Goal: Task Accomplishment & Management: Manage account settings

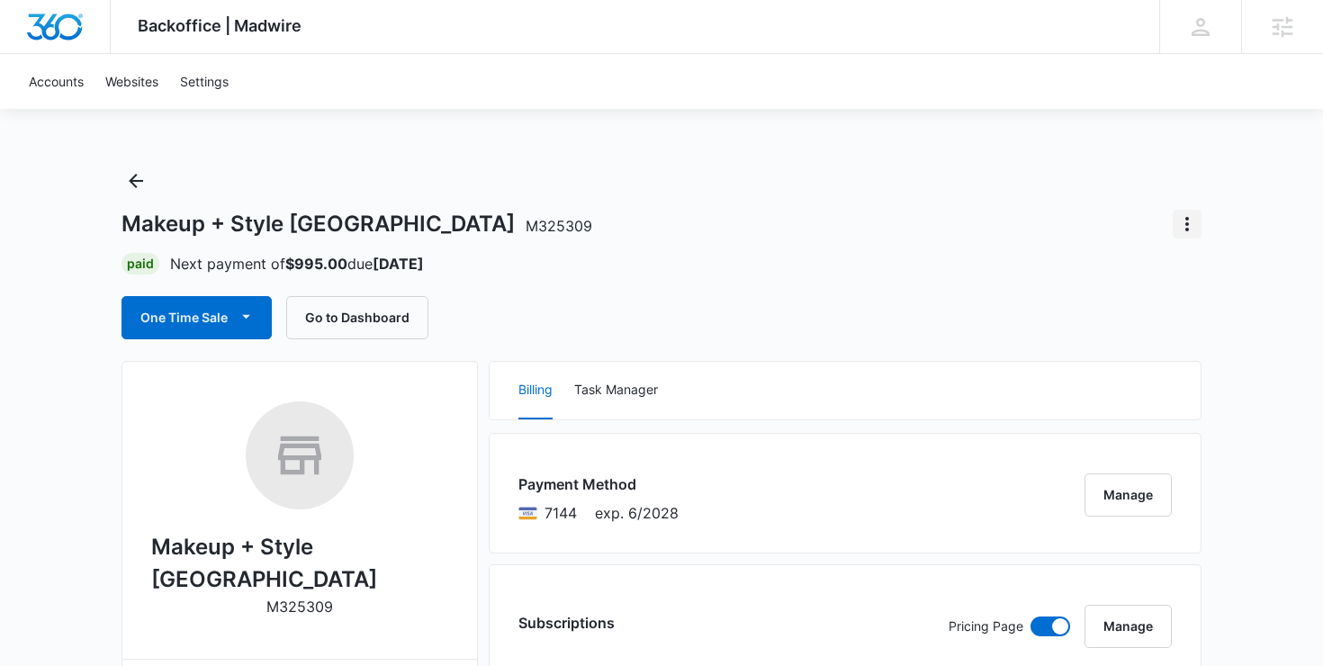
click at [1190, 218] on icon "Actions" at bounding box center [1187, 224] width 22 height 22
click at [1095, 270] on div "Close Account" at bounding box center [1115, 274] width 85 height 13
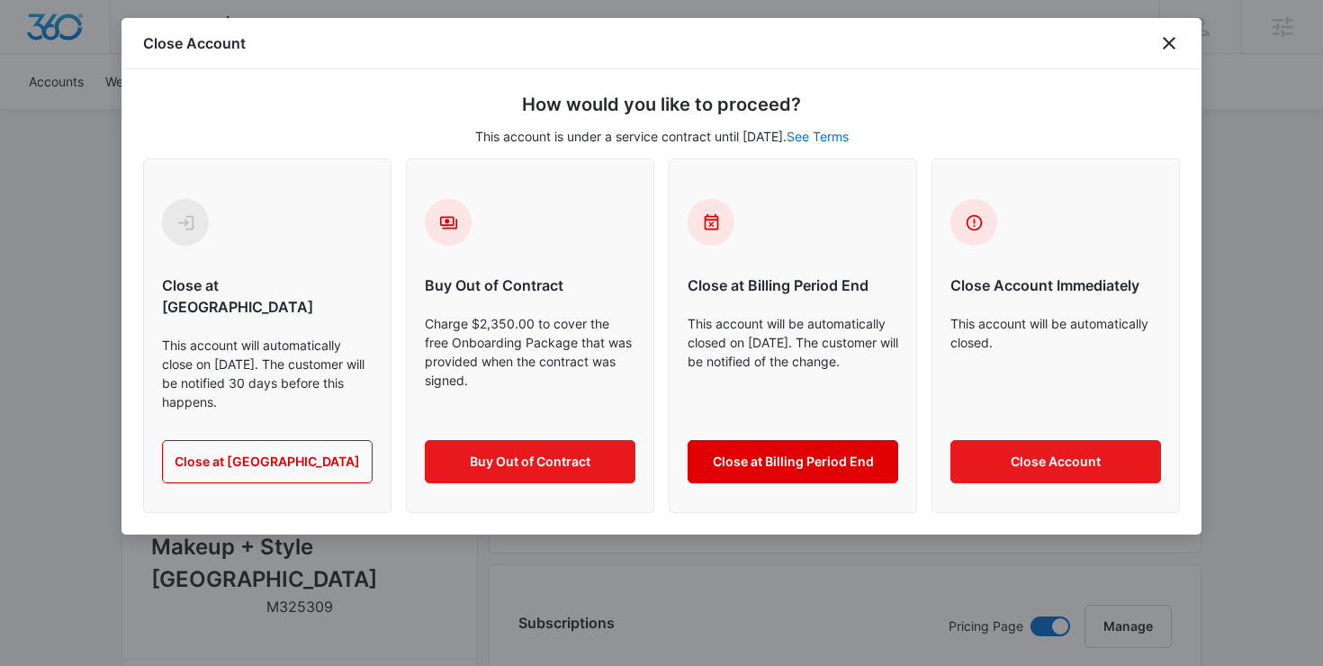
click at [736, 440] on button "Close at Billing Period End" at bounding box center [793, 461] width 211 height 43
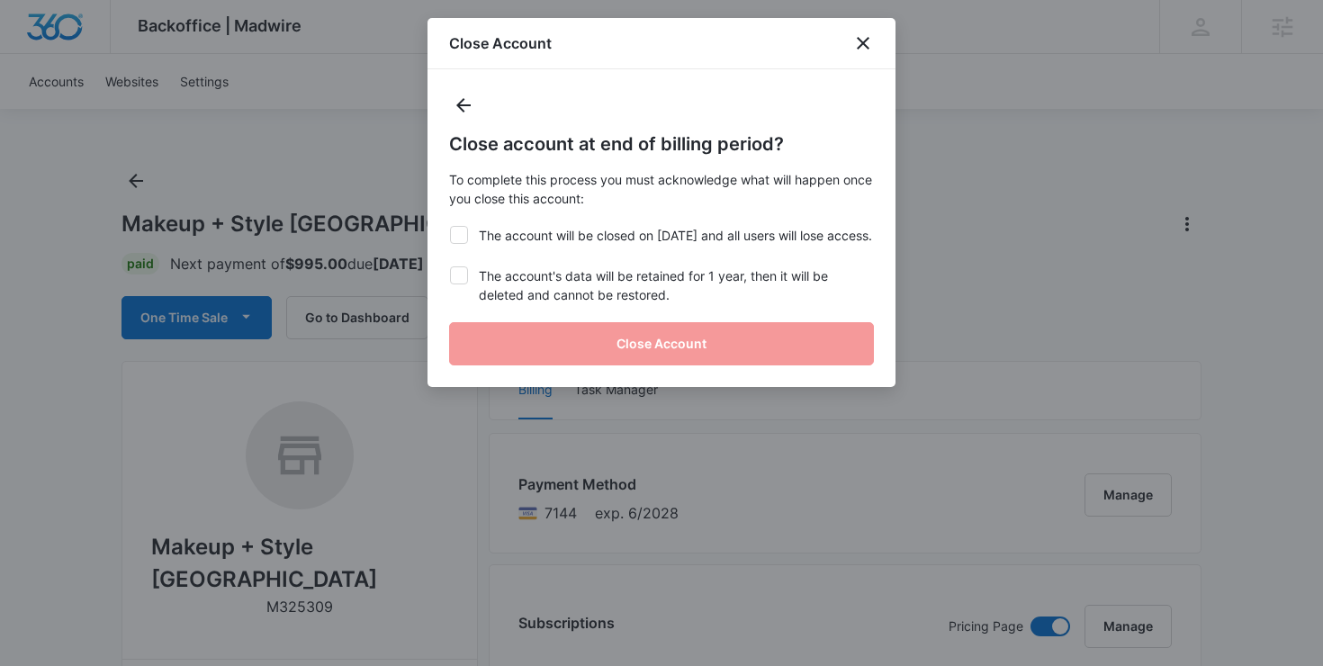
click at [526, 245] on label "The account will be closed on Oct 9, 2025 and all users will lose access." at bounding box center [661, 235] width 425 height 19
click at [450, 227] on input "The account will be closed on Oct 9, 2025 and all users will lose access." at bounding box center [449, 226] width 1 height 1
checkbox input "true"
click at [524, 304] on label "The account's data will be retained for 1 year, then it will be deleted and can…" at bounding box center [661, 285] width 425 height 38
click at [450, 267] on input "The account's data will be retained for 1 year, then it will be deleted and can…" at bounding box center [449, 266] width 1 height 1
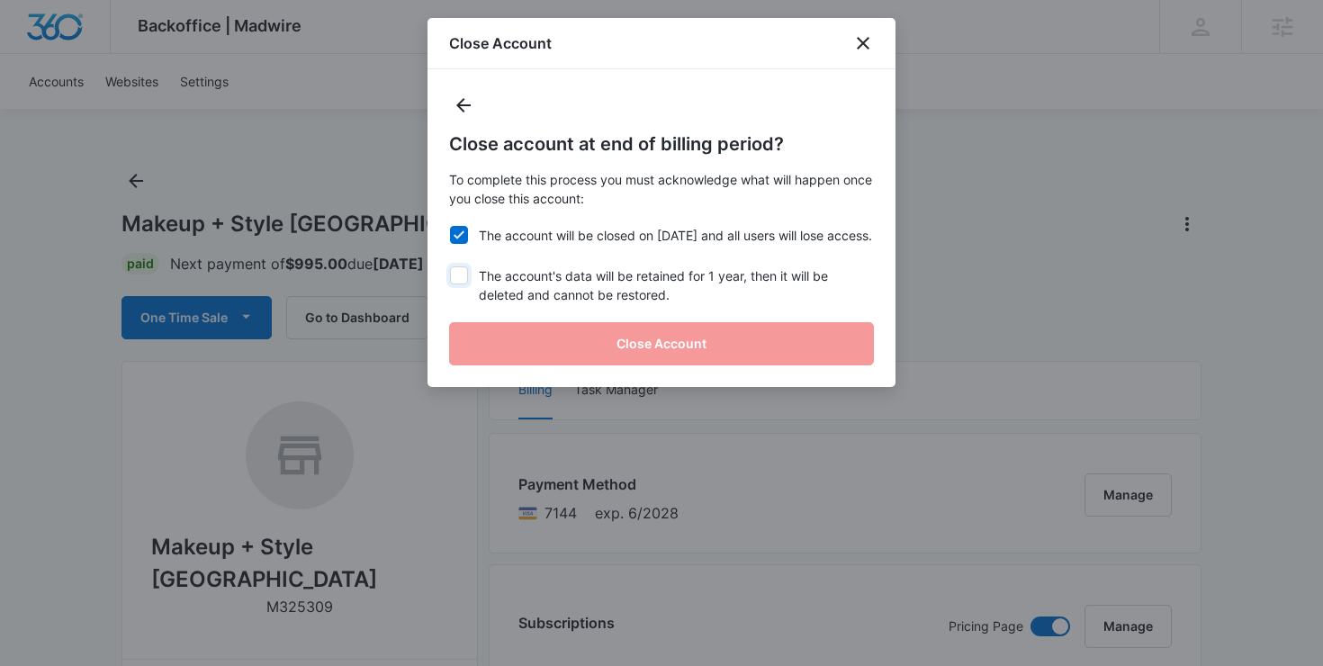
checkbox input "true"
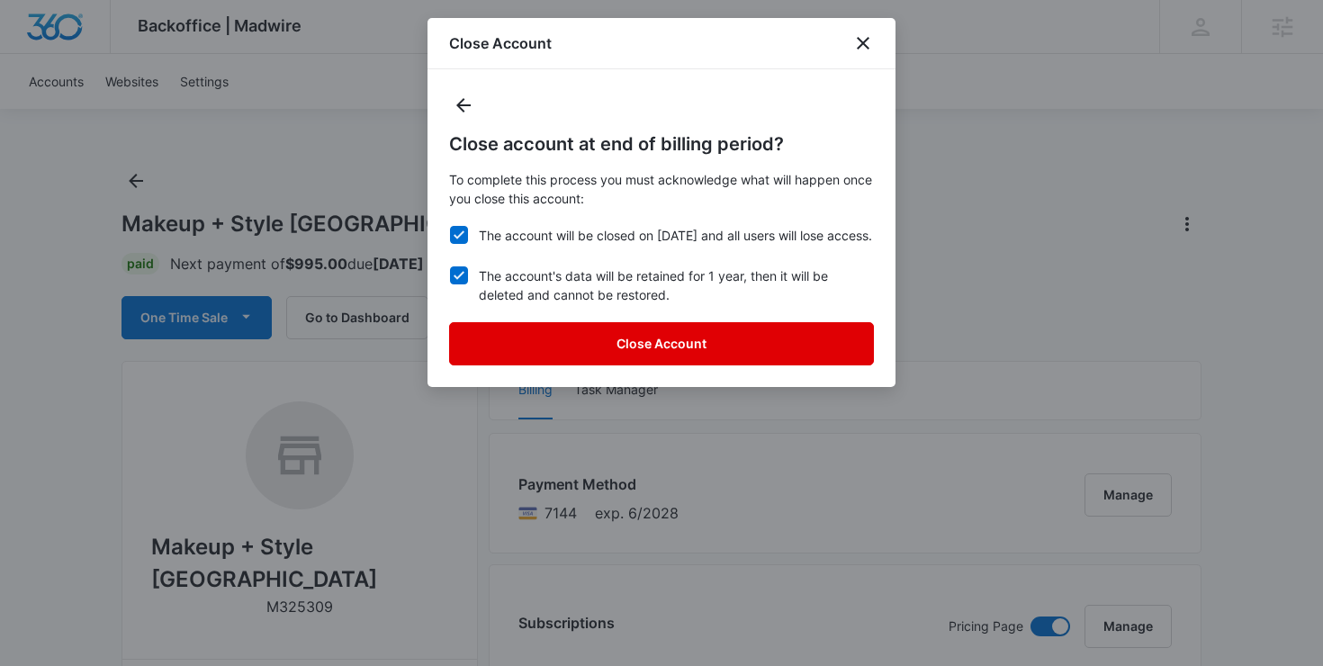
click at [554, 365] on button "Close Account" at bounding box center [661, 343] width 425 height 43
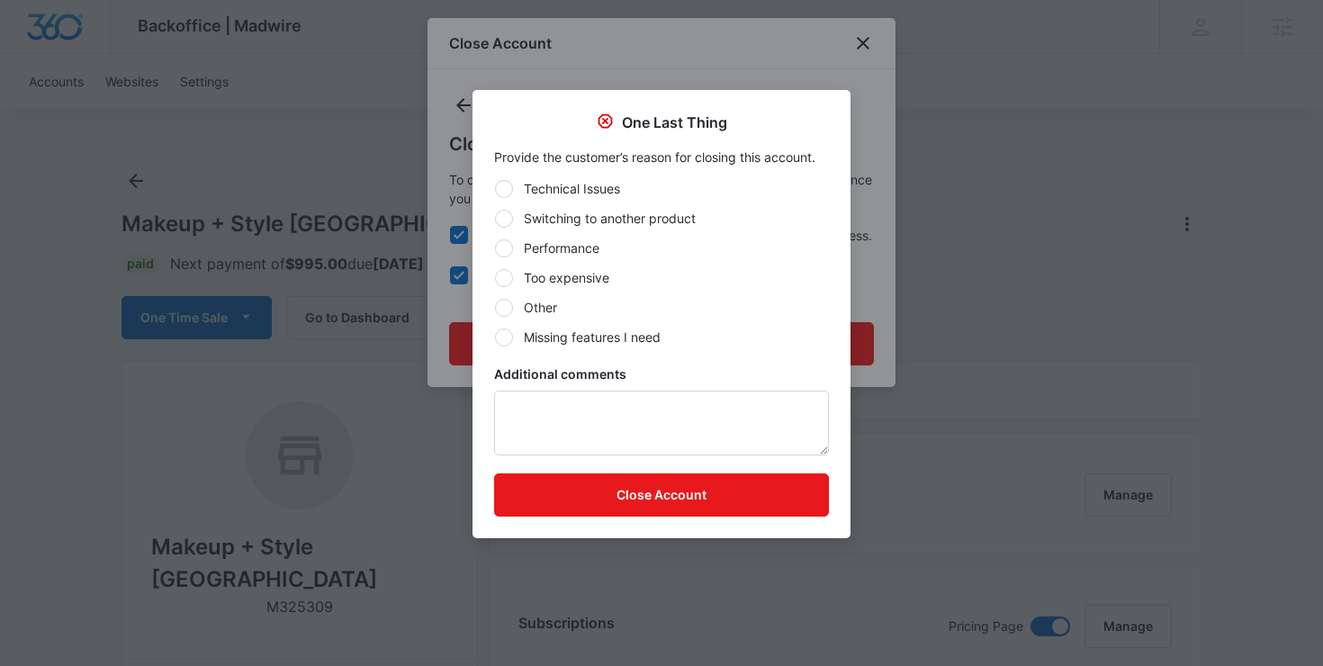
click at [537, 315] on label "Other" at bounding box center [661, 307] width 335 height 19
click at [495, 308] on input "Other" at bounding box center [494, 307] width 1 height 1
radio input "true"
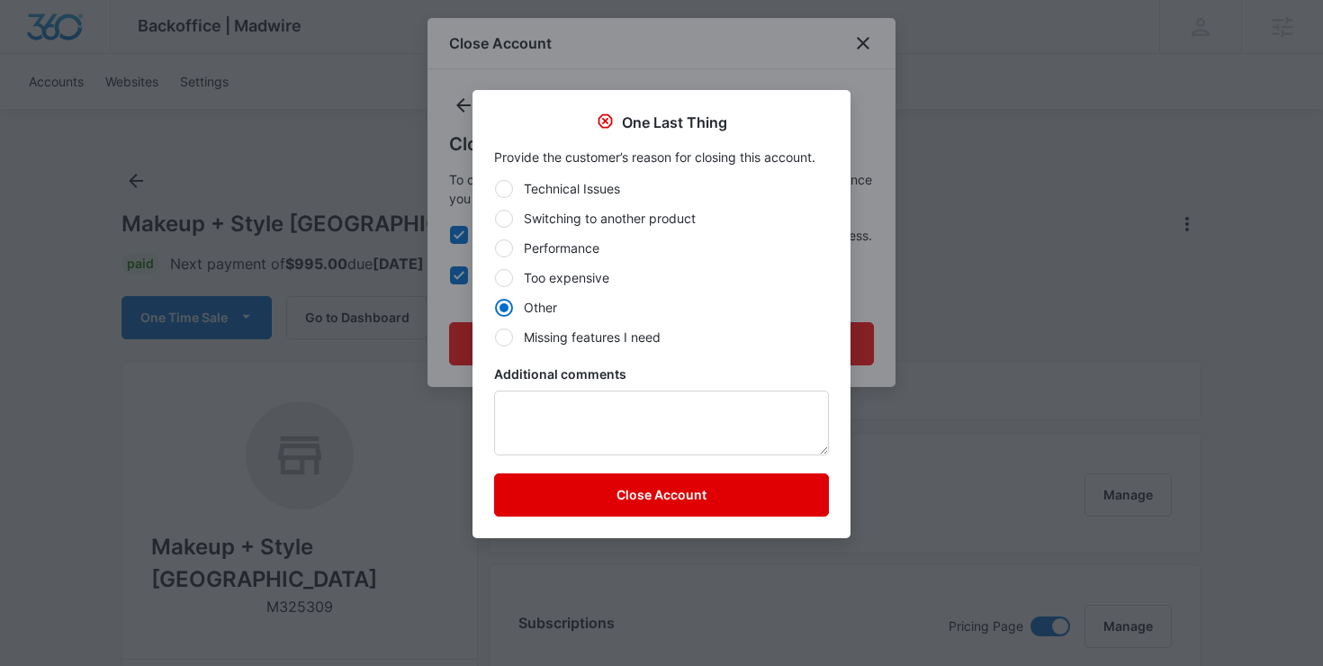
click at [584, 501] on button "Close Account" at bounding box center [661, 494] width 335 height 43
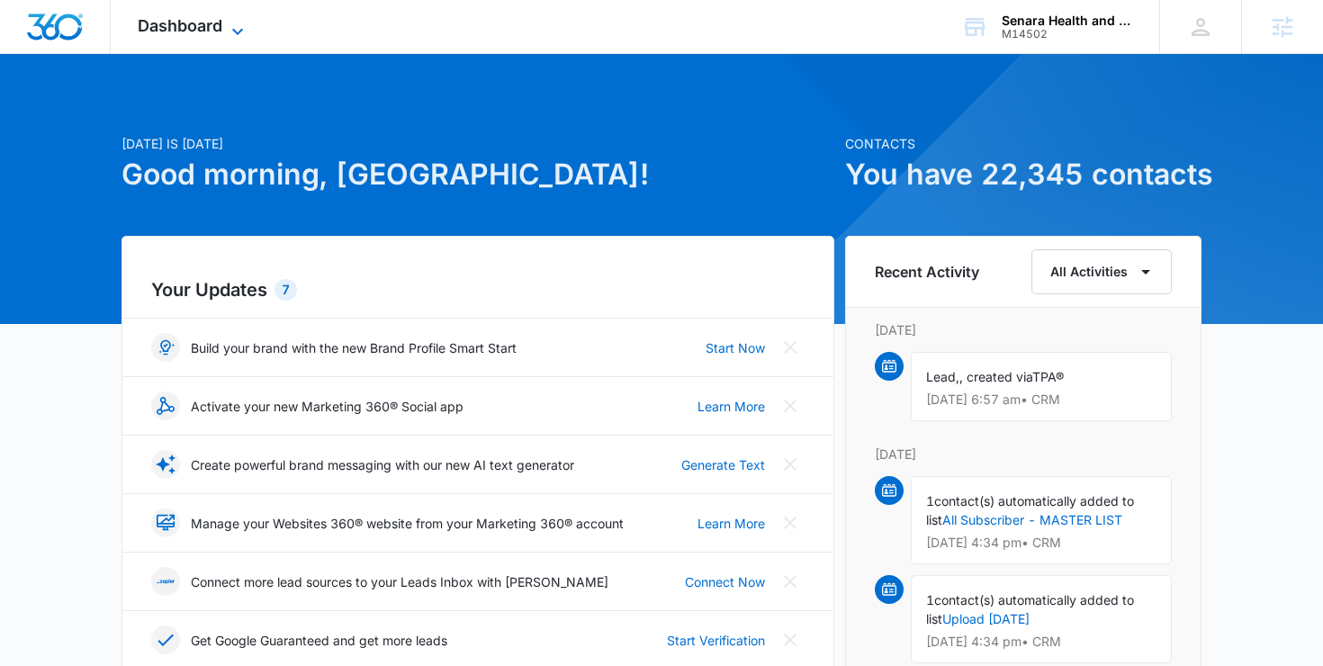
click at [211, 23] on span "Dashboard" at bounding box center [180, 25] width 85 height 19
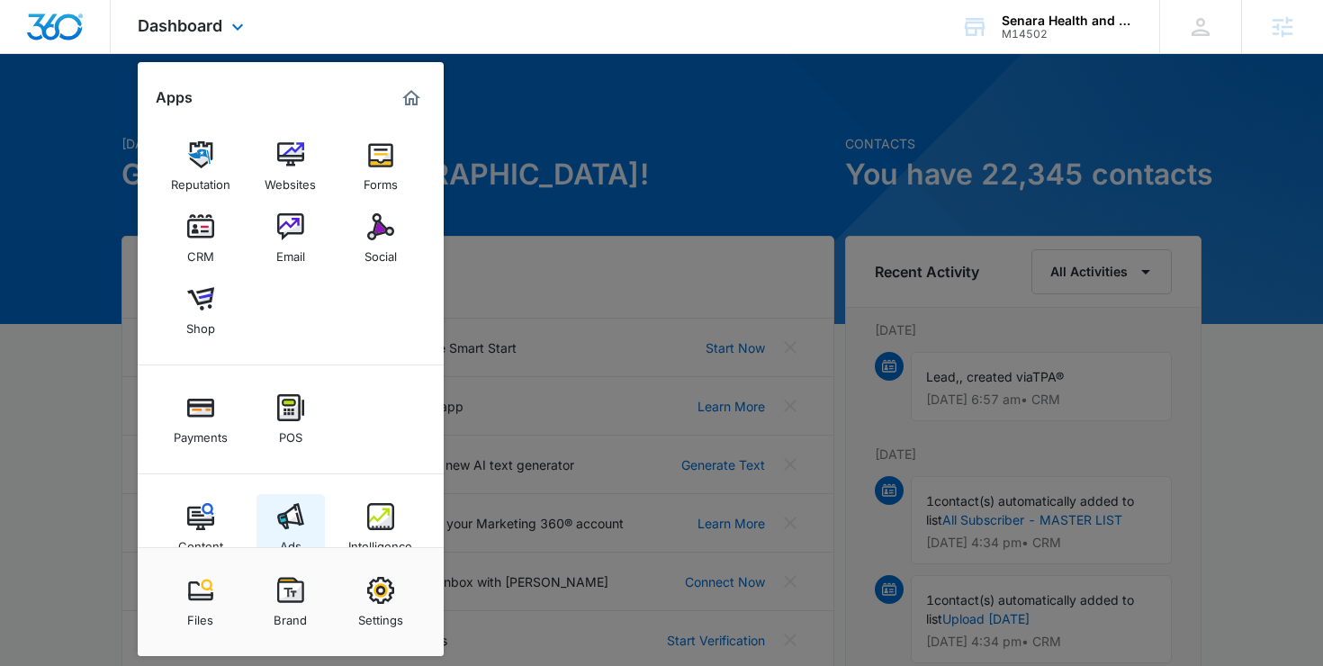
click at [283, 506] on img at bounding box center [290, 516] width 27 height 27
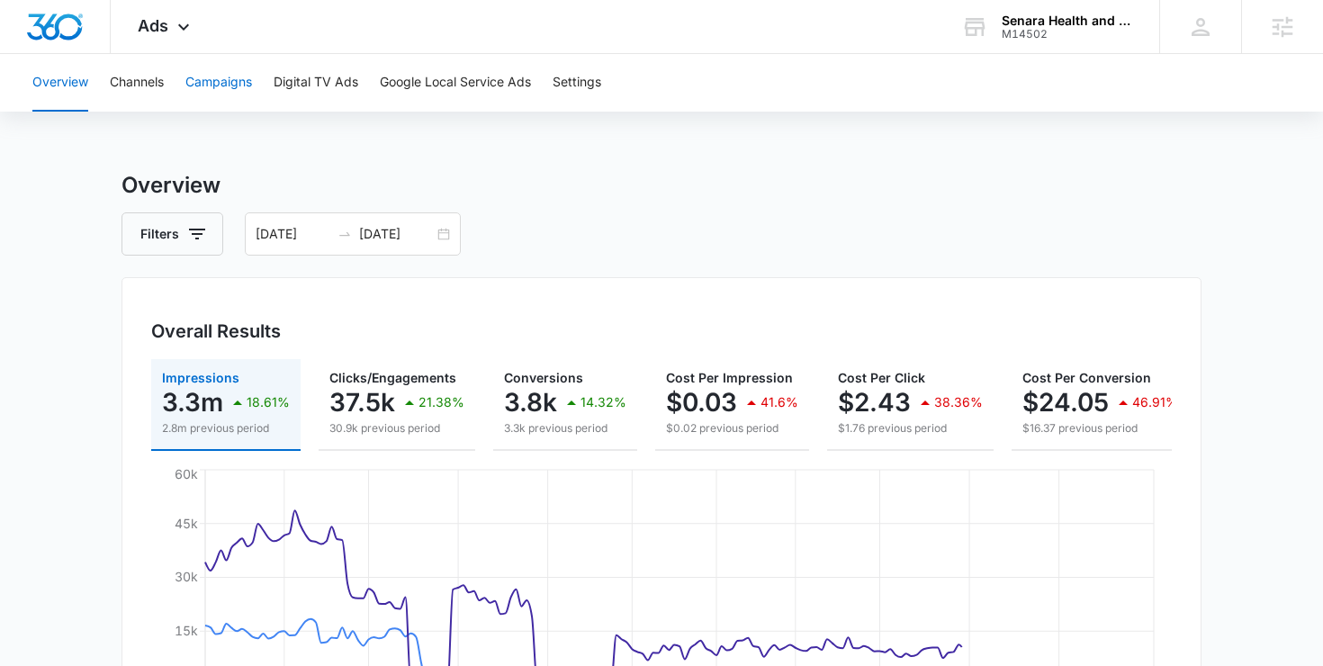
click at [227, 70] on button "Campaigns" at bounding box center [218, 83] width 67 height 58
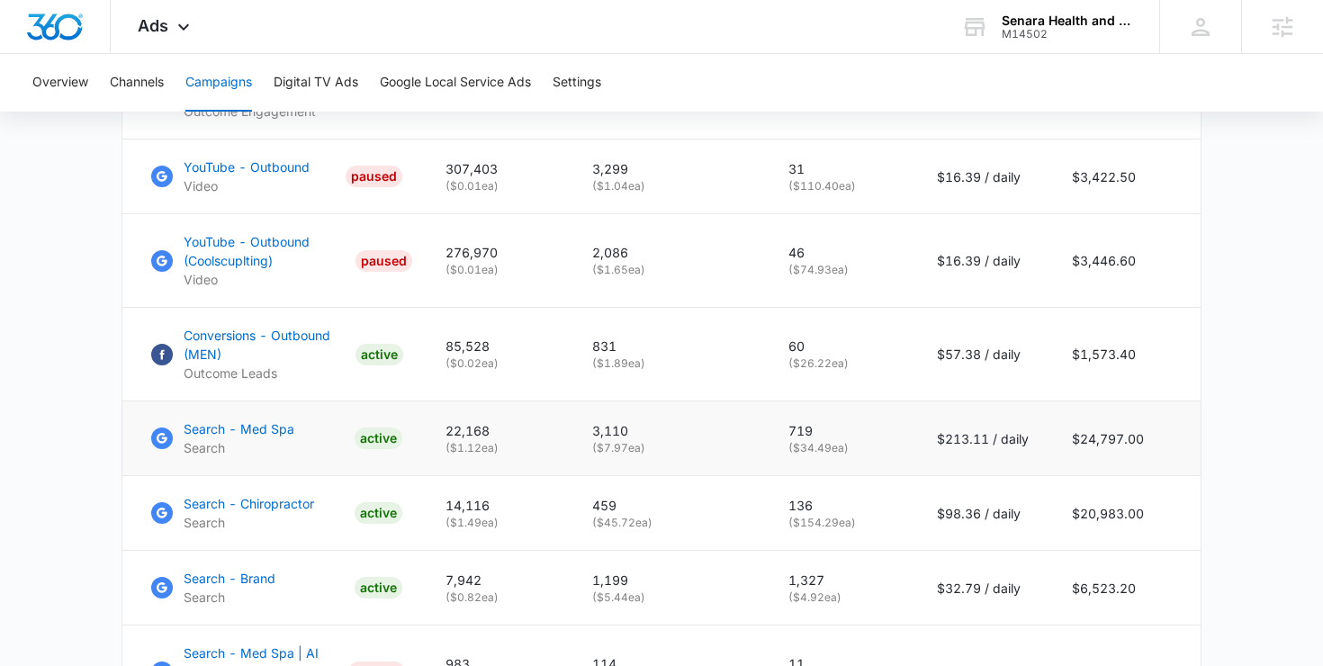
scroll to position [1141, 0]
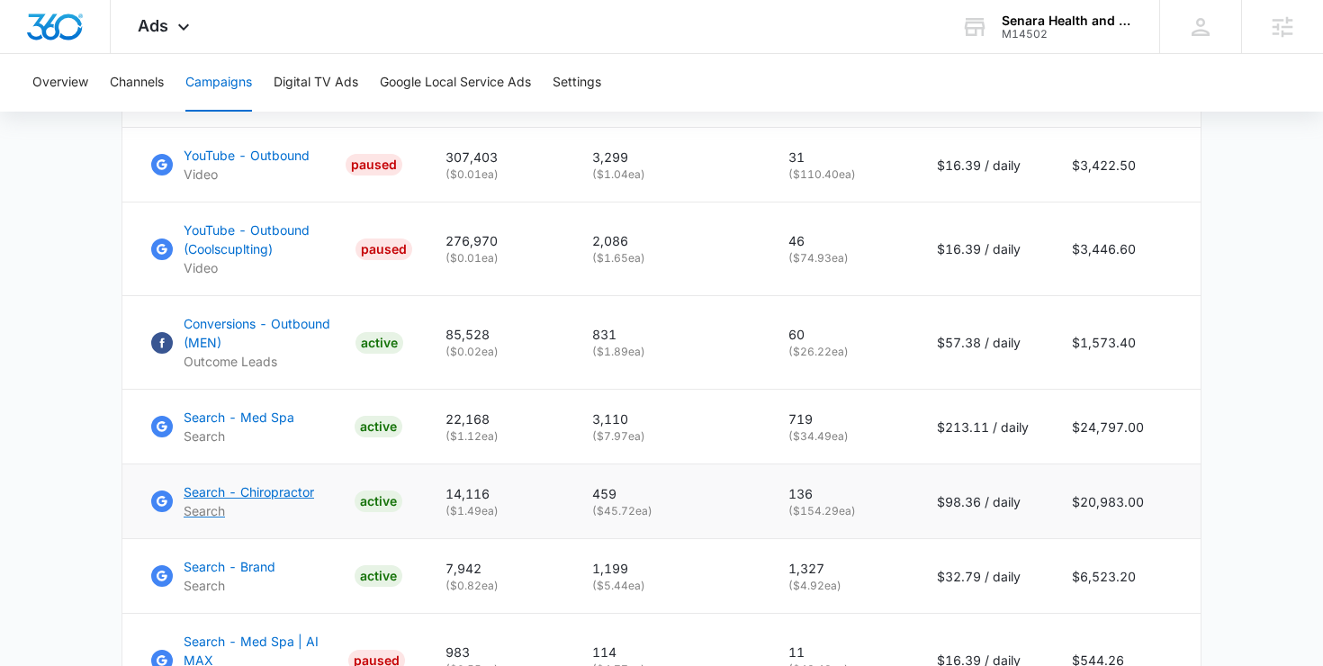
click at [267, 502] on p "Search" at bounding box center [249, 510] width 131 height 19
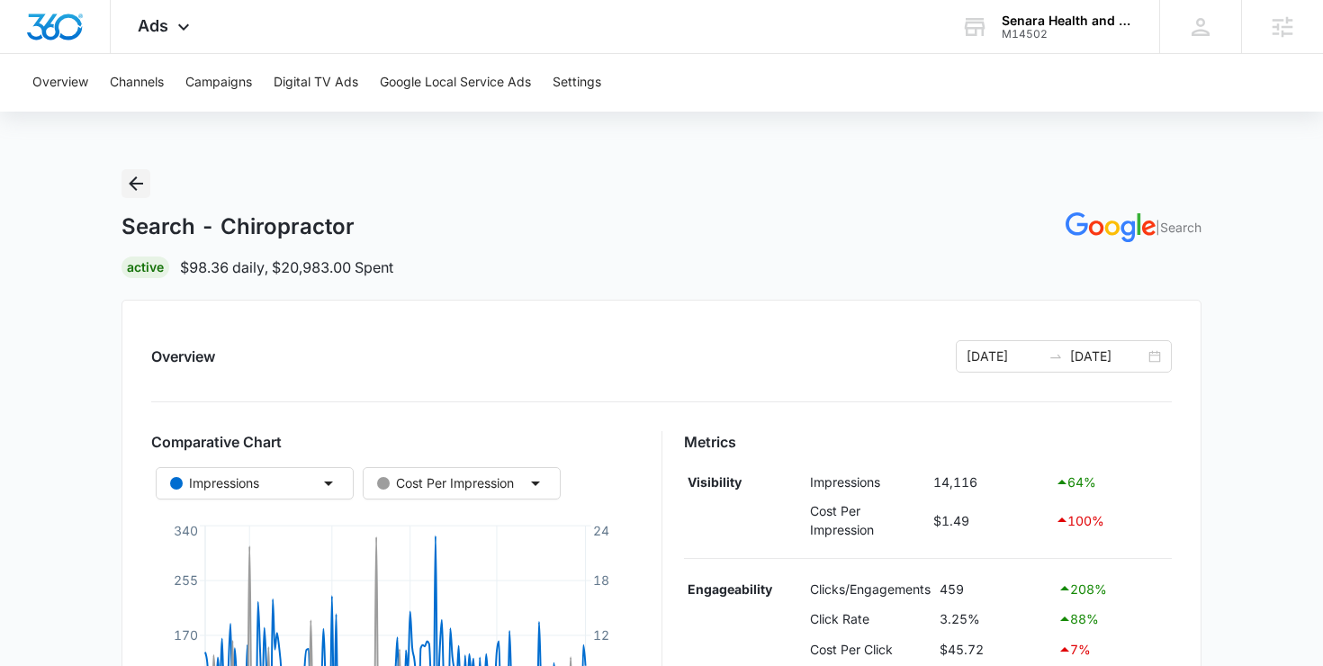
click at [135, 180] on icon "Back" at bounding box center [136, 184] width 22 height 22
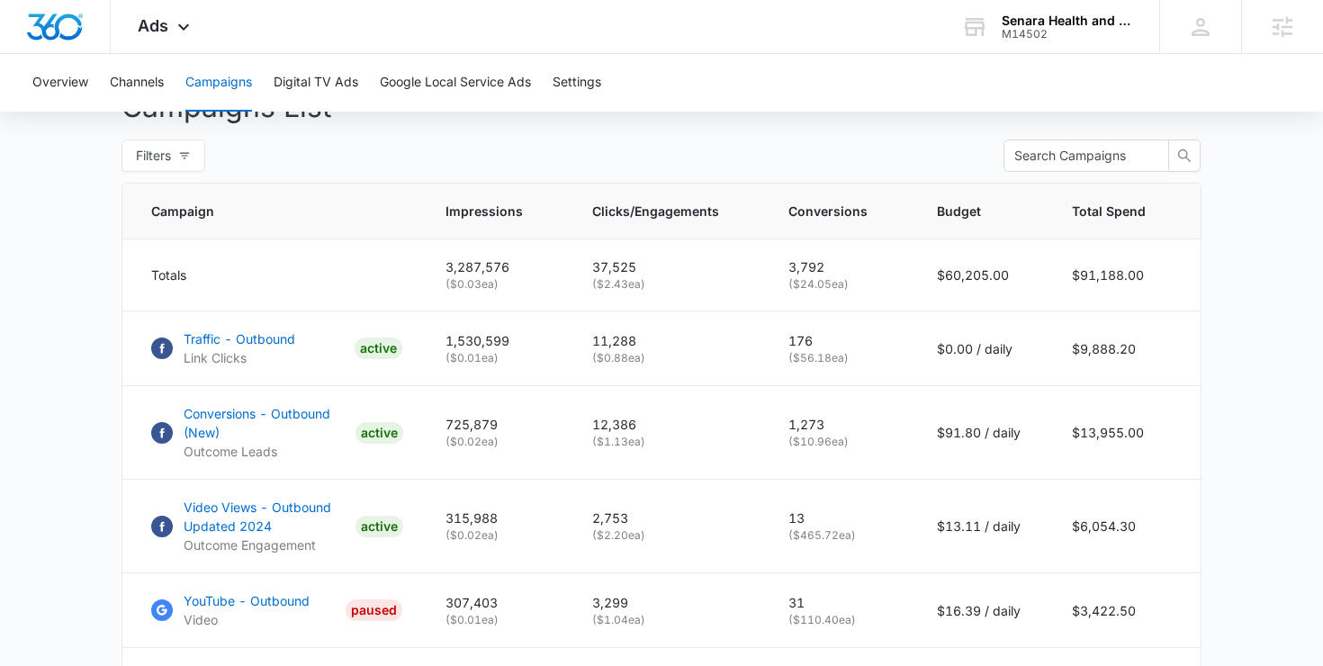
scroll to position [689, 0]
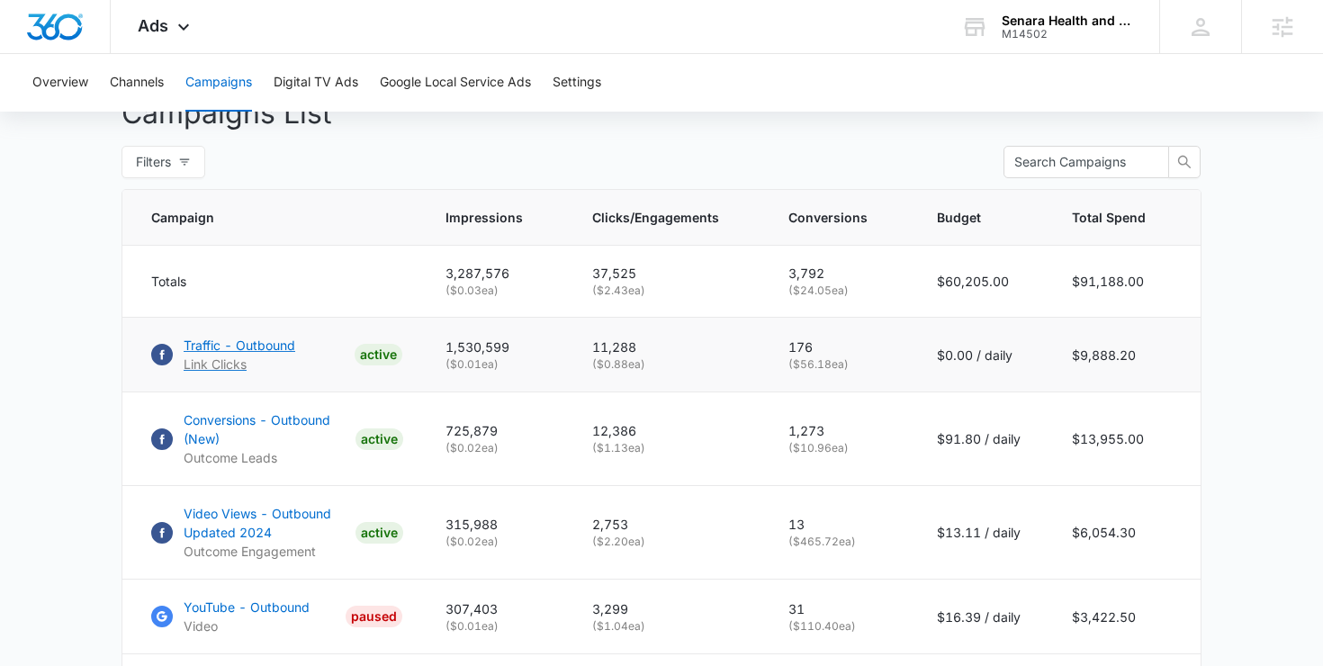
click at [269, 347] on p "Traffic - Outbound" at bounding box center [240, 345] width 112 height 19
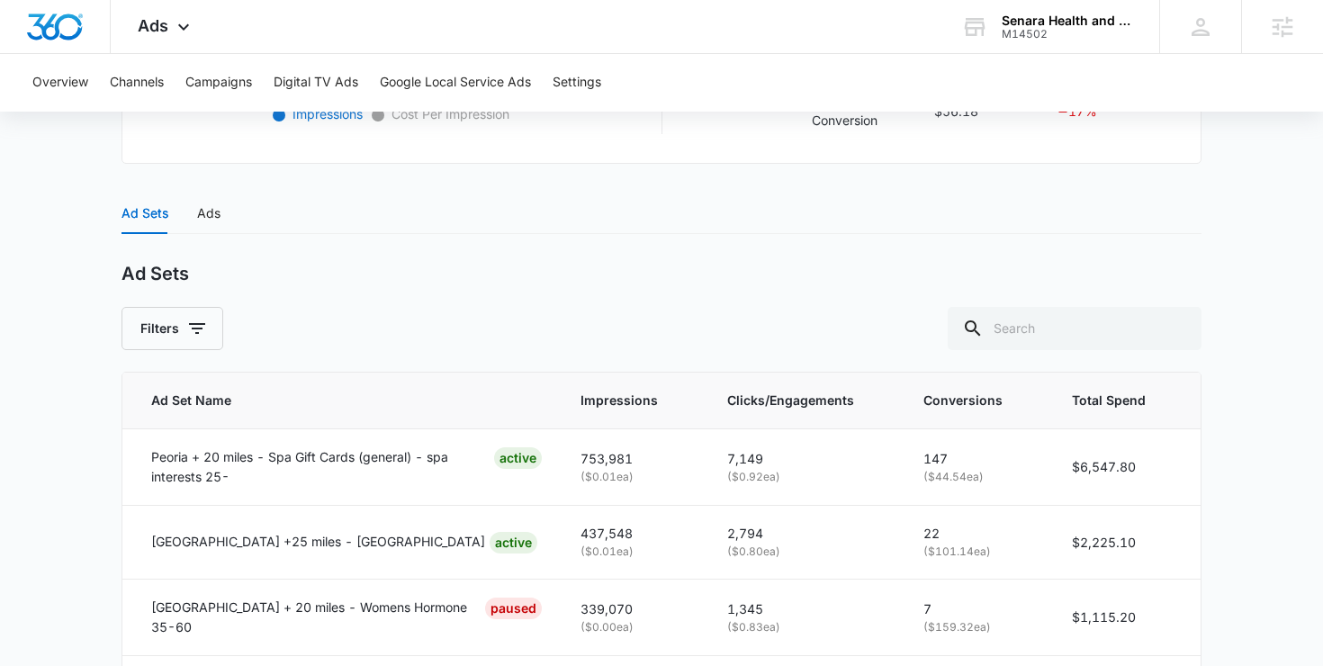
scroll to position [811, 0]
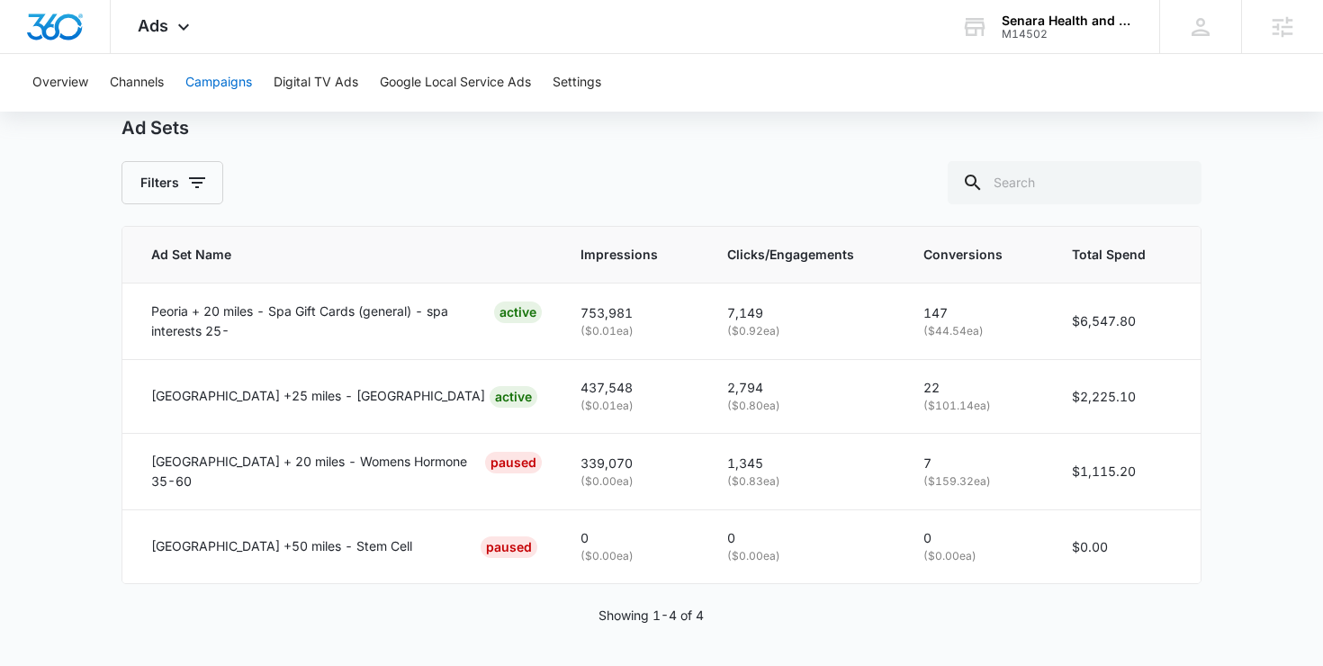
click at [234, 94] on button "Campaigns" at bounding box center [218, 83] width 67 height 58
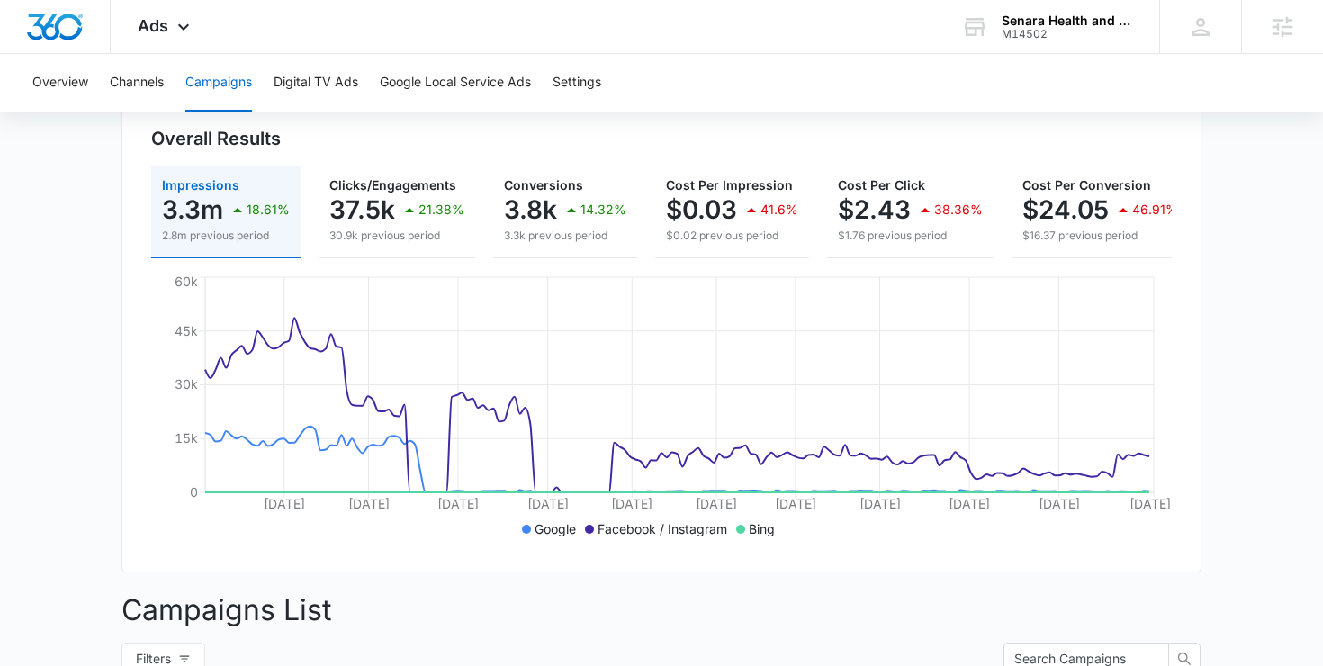
scroll to position [723, 0]
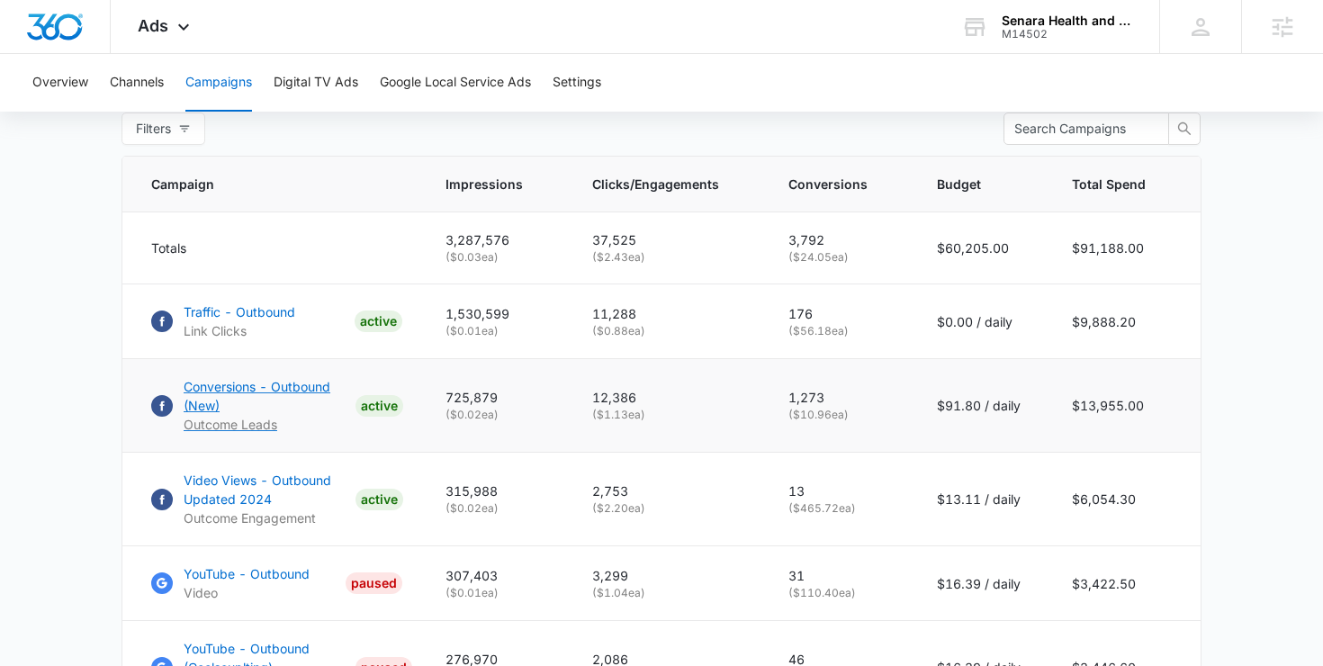
click at [257, 381] on p "Conversions - Outbound (New)" at bounding box center [266, 396] width 165 height 38
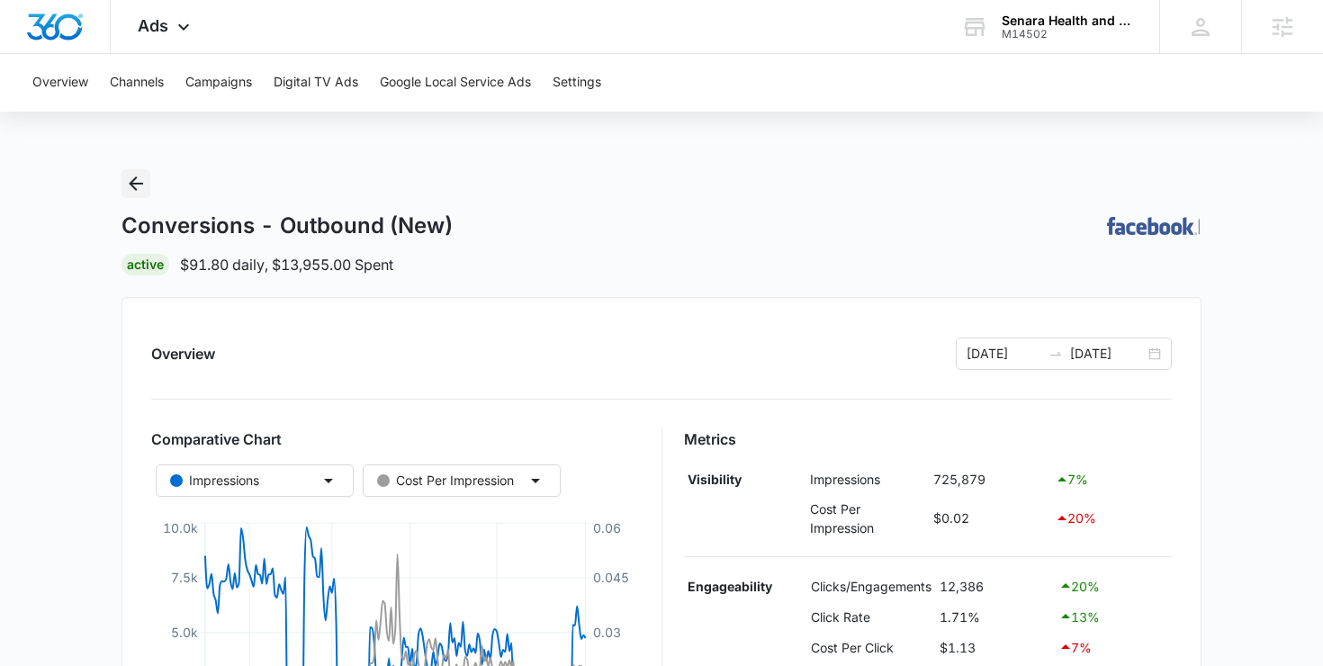
click at [140, 182] on icon "Back" at bounding box center [136, 184] width 22 height 22
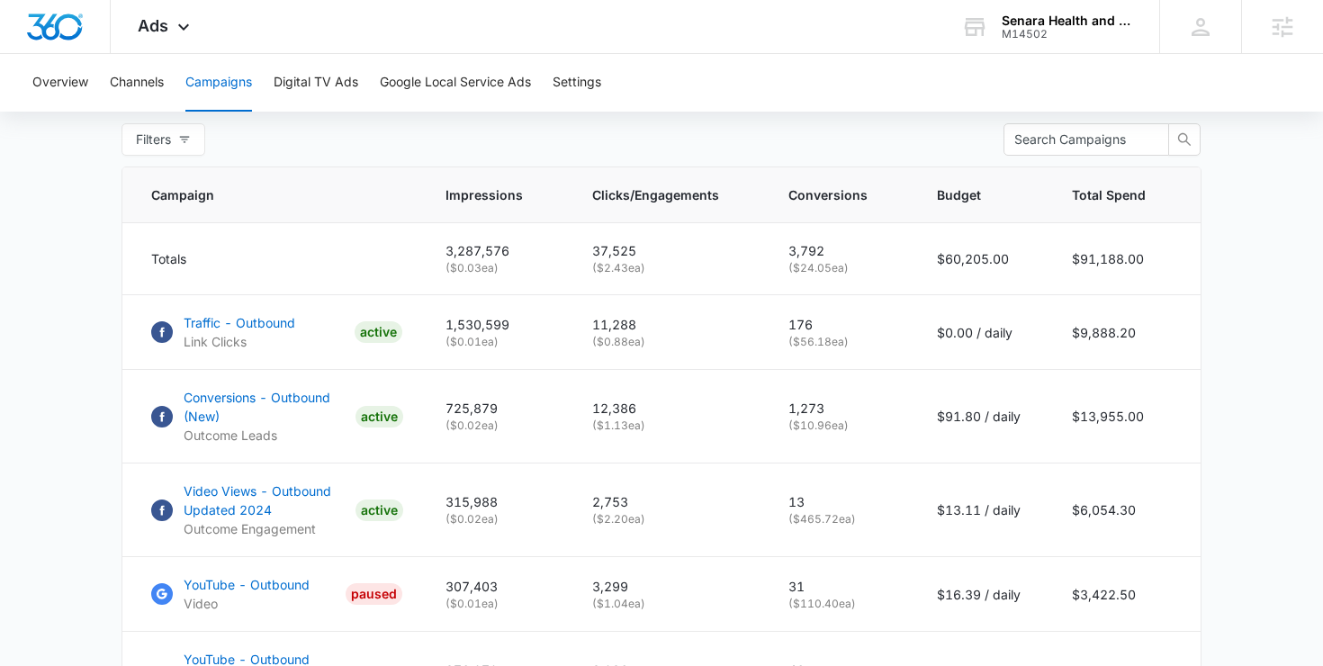
scroll to position [722, 0]
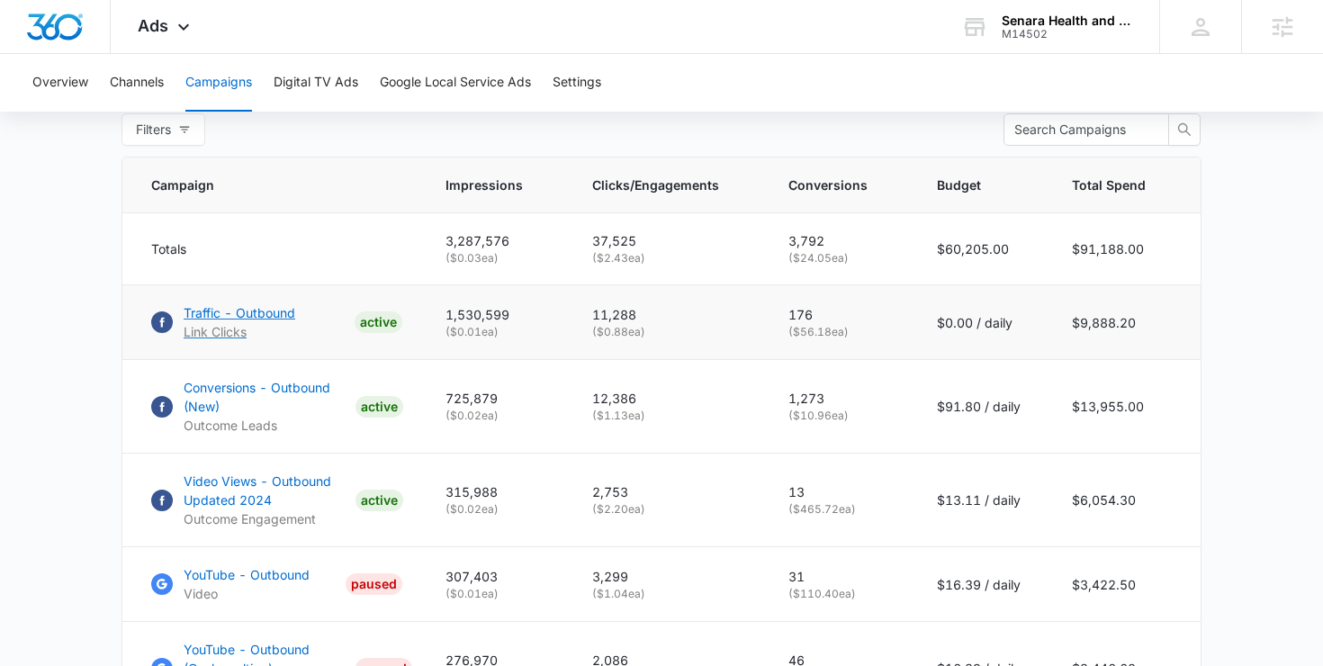
click at [235, 307] on p "Traffic - Outbound" at bounding box center [240, 312] width 112 height 19
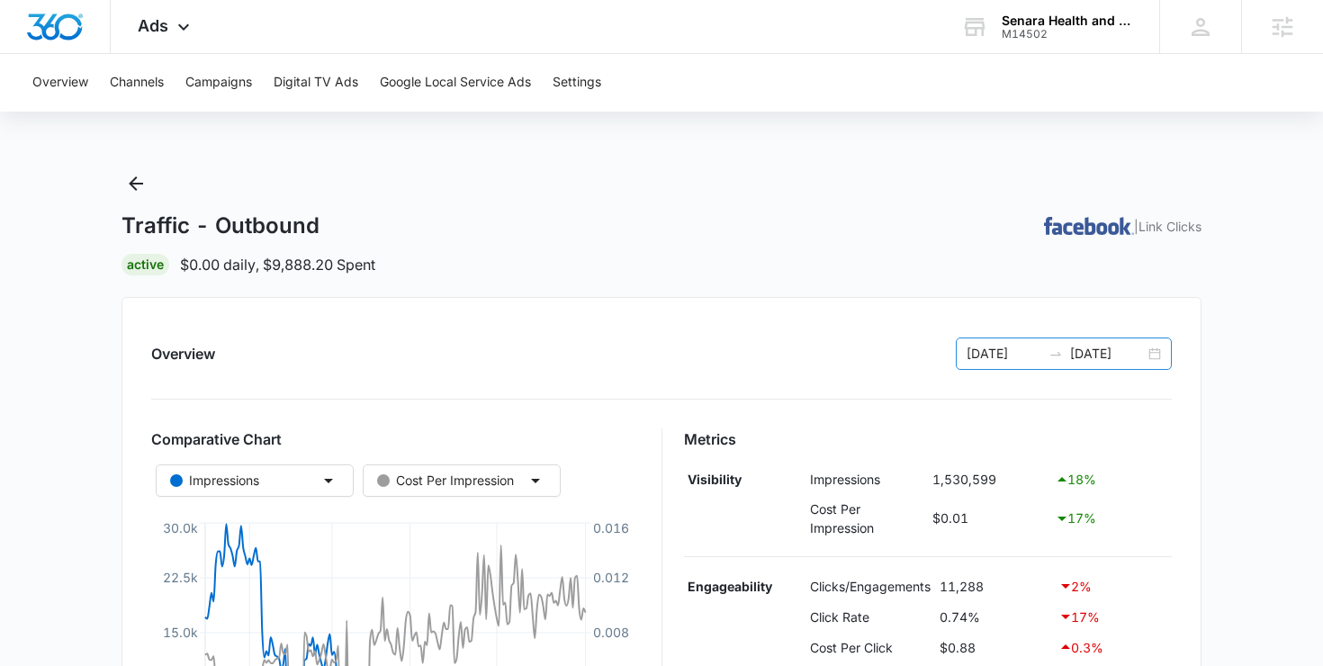
click at [1148, 355] on div "[DATE] [DATE]" at bounding box center [1064, 354] width 216 height 32
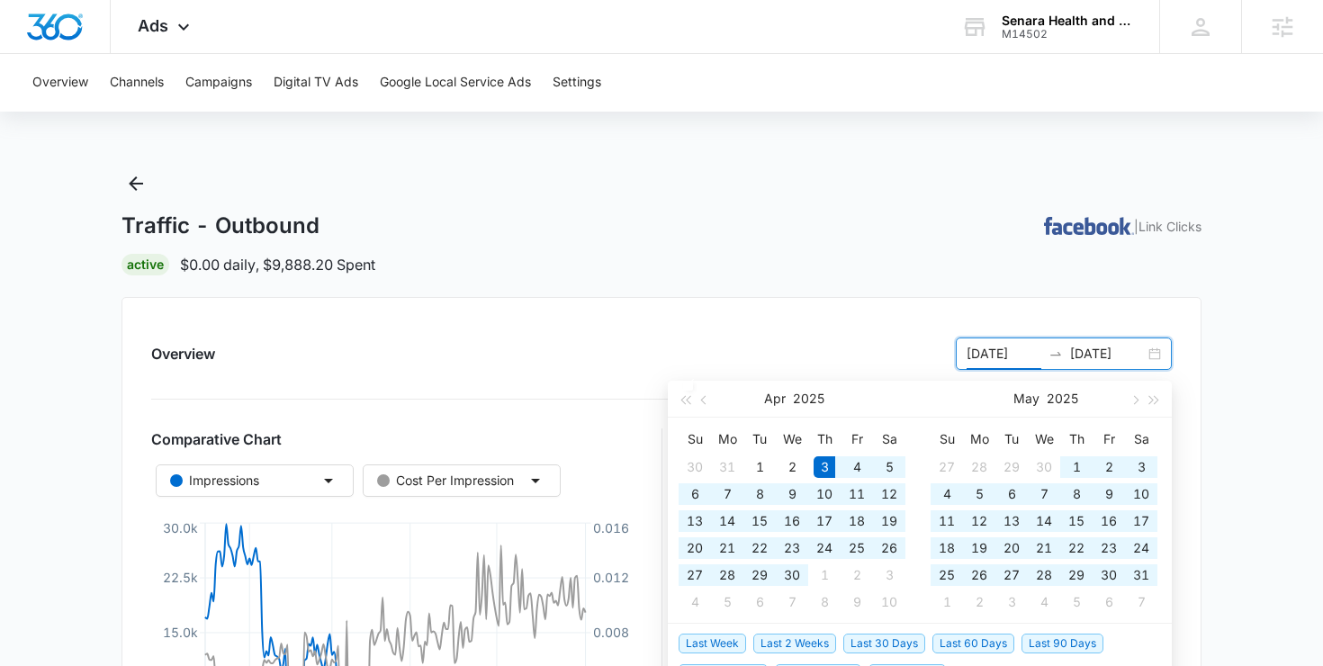
type input "04/03/2025"
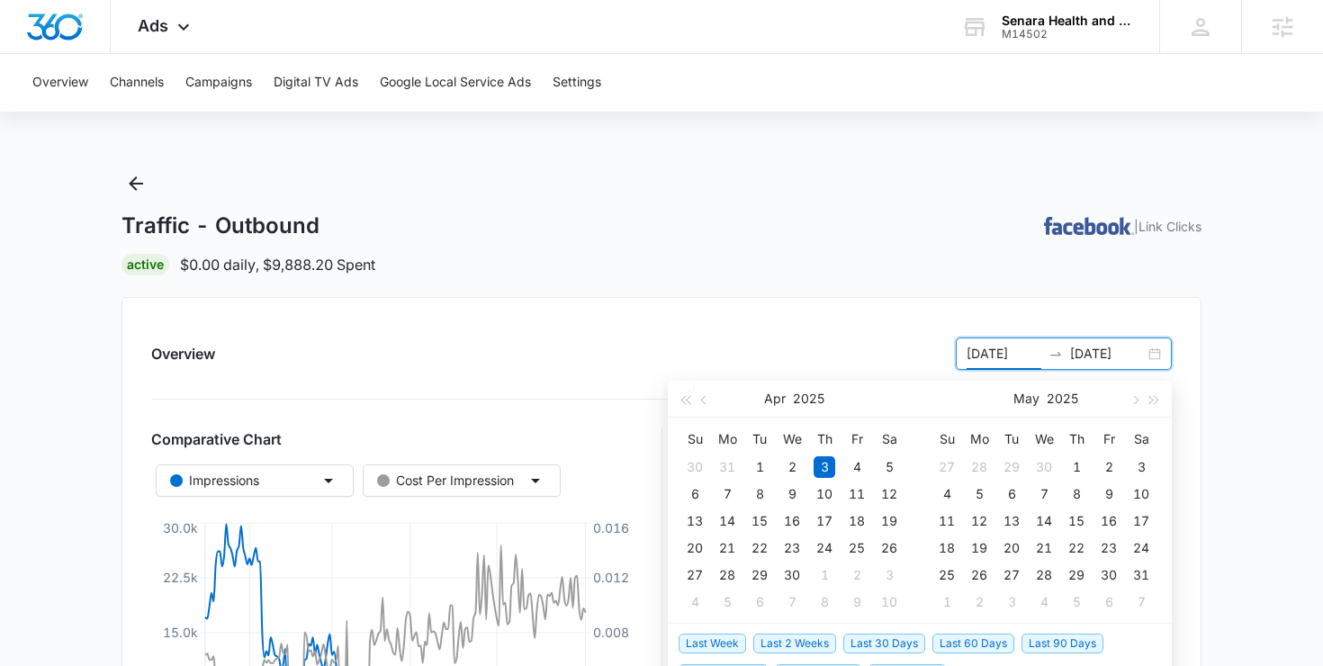
click at [851, 648] on span "Last 30 Days" at bounding box center [884, 644] width 82 height 20
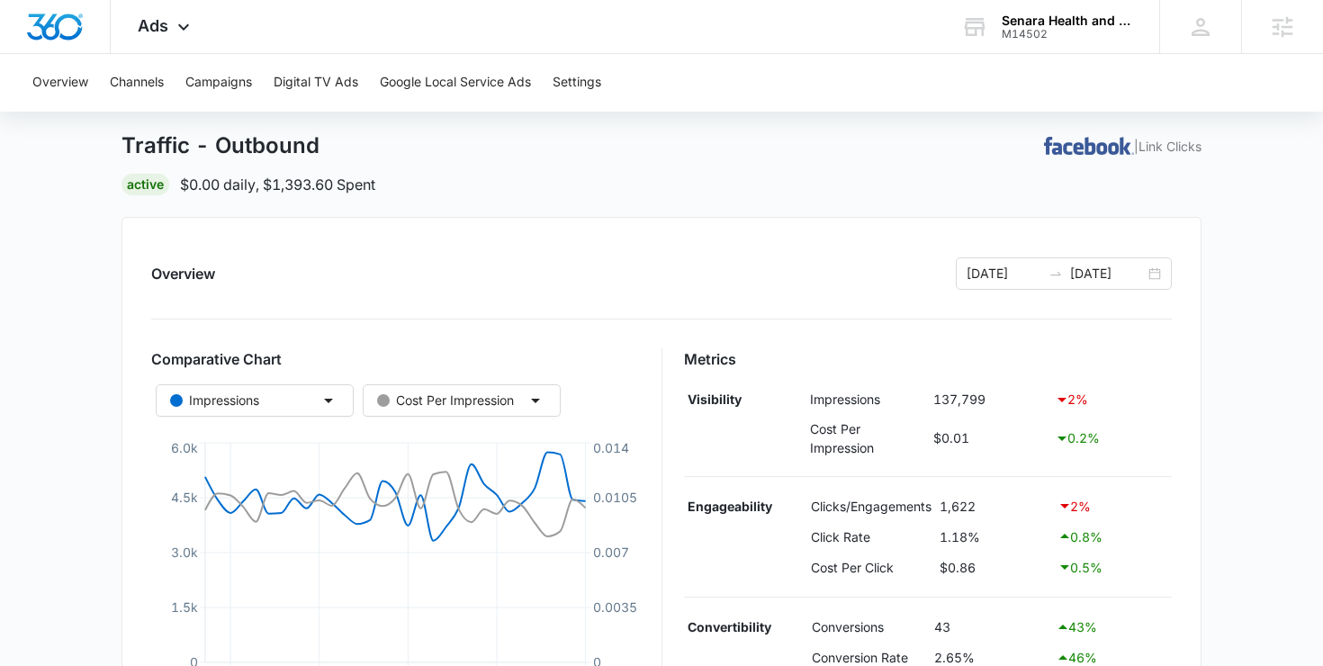
scroll to position [53, 0]
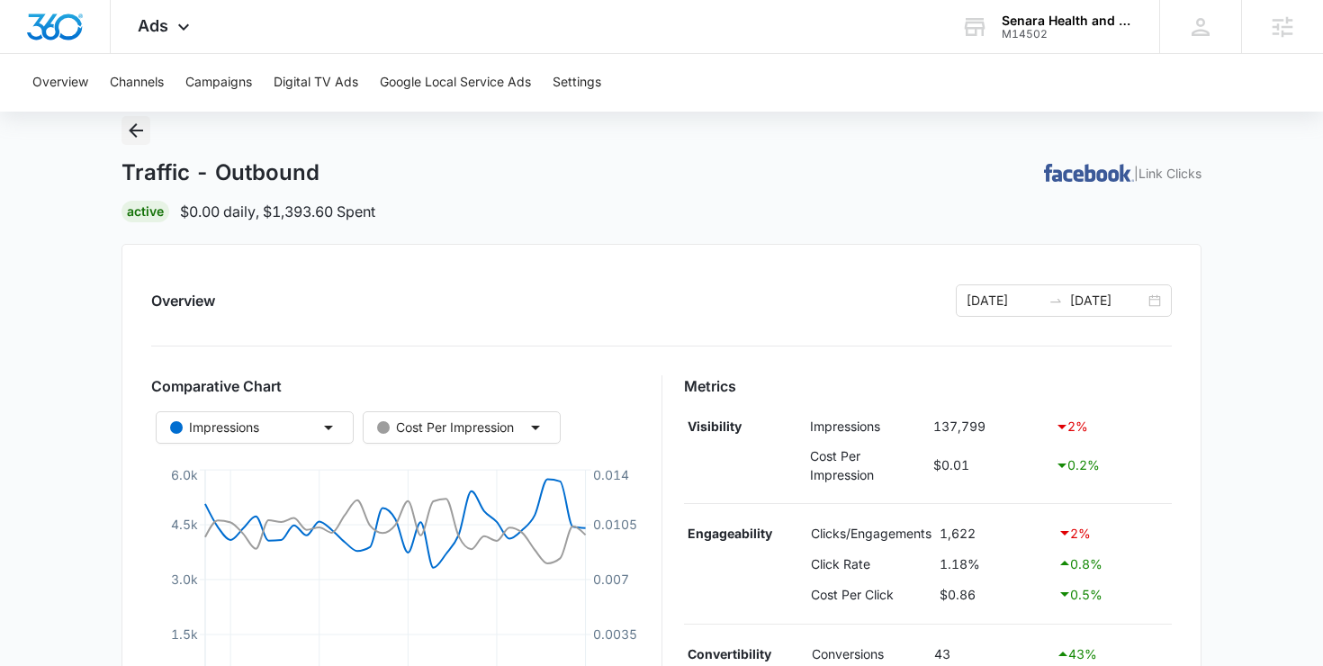
click at [129, 131] on icon "Back" at bounding box center [136, 131] width 22 height 22
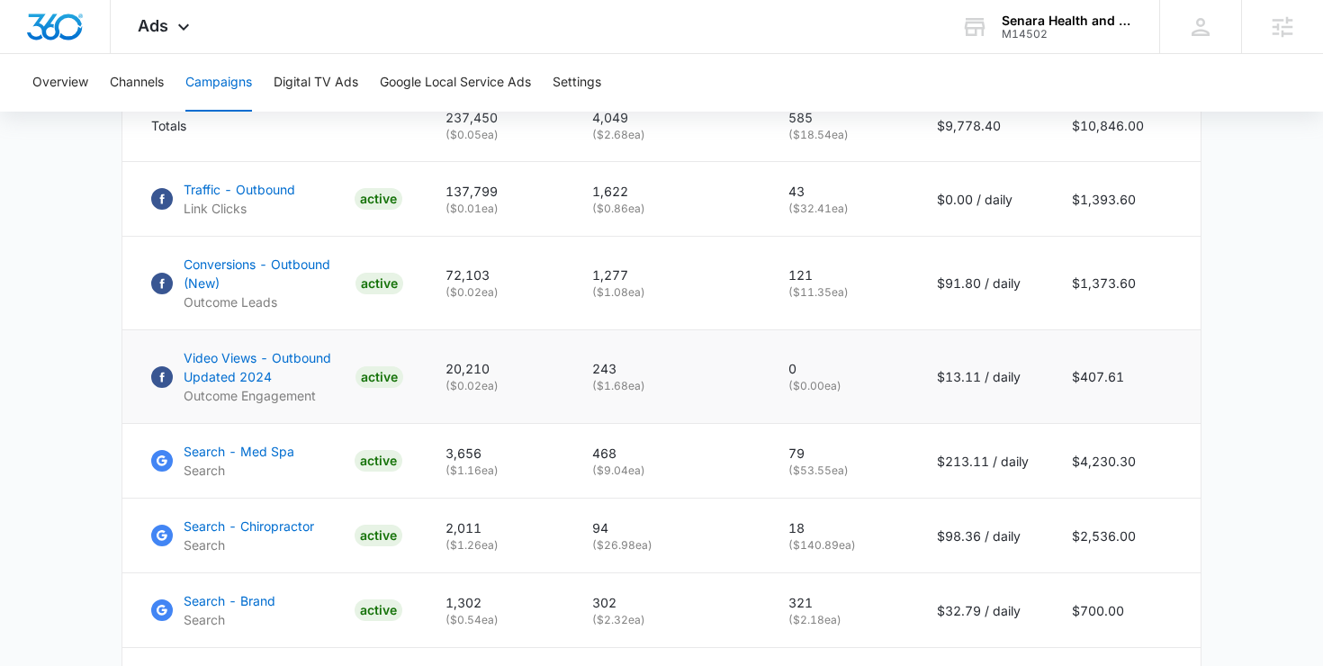
scroll to position [859, 0]
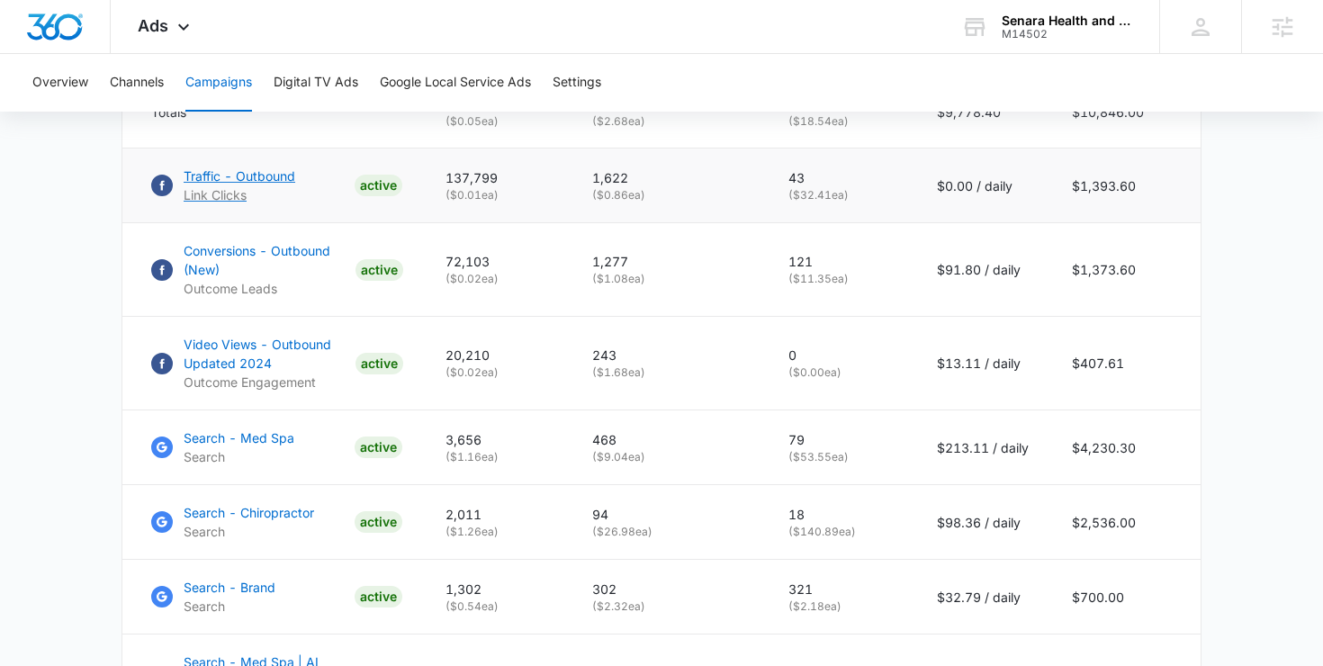
click at [248, 177] on p "Traffic - Outbound" at bounding box center [240, 176] width 112 height 19
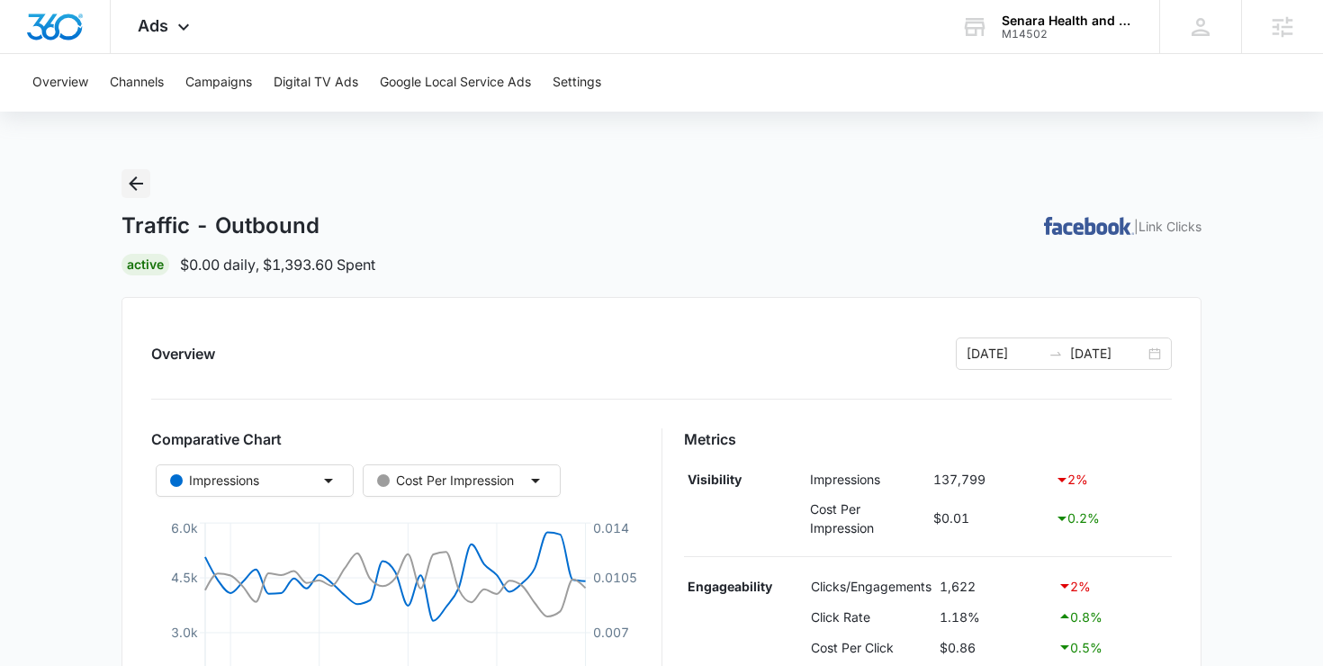
click at [133, 176] on icon "Back" at bounding box center [136, 184] width 22 height 22
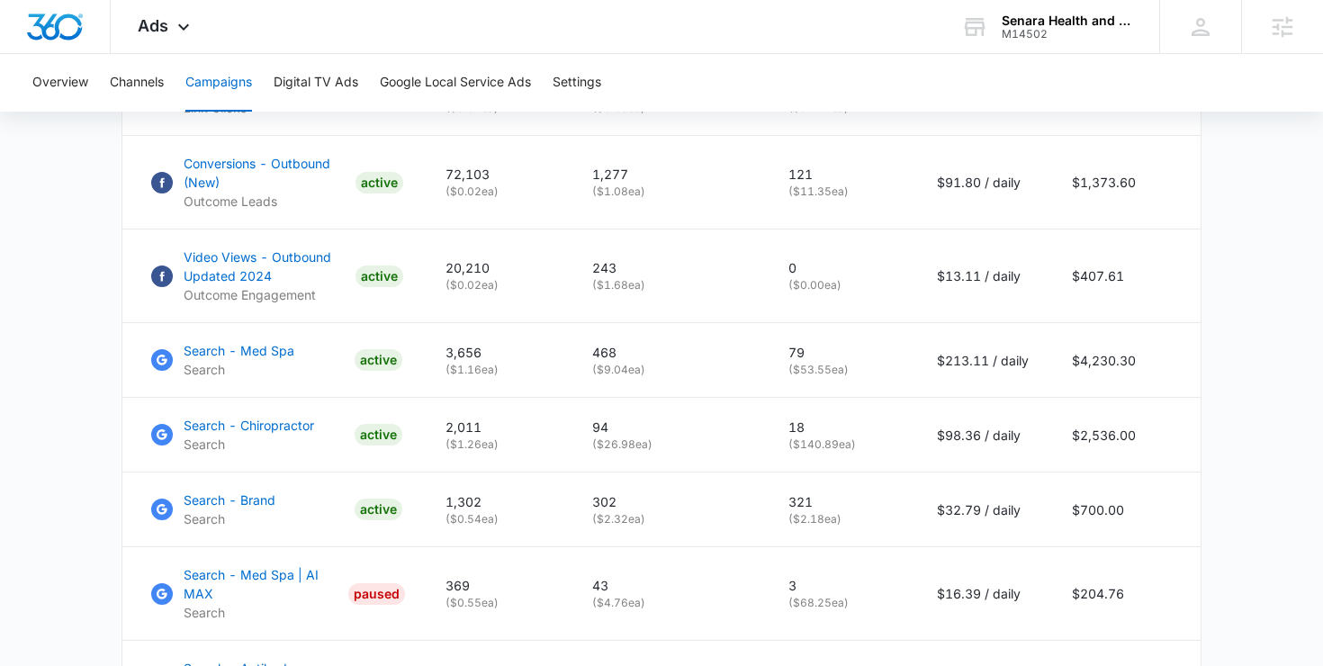
scroll to position [944, 0]
click at [226, 429] on p "Search - Chiropractor" at bounding box center [249, 427] width 131 height 19
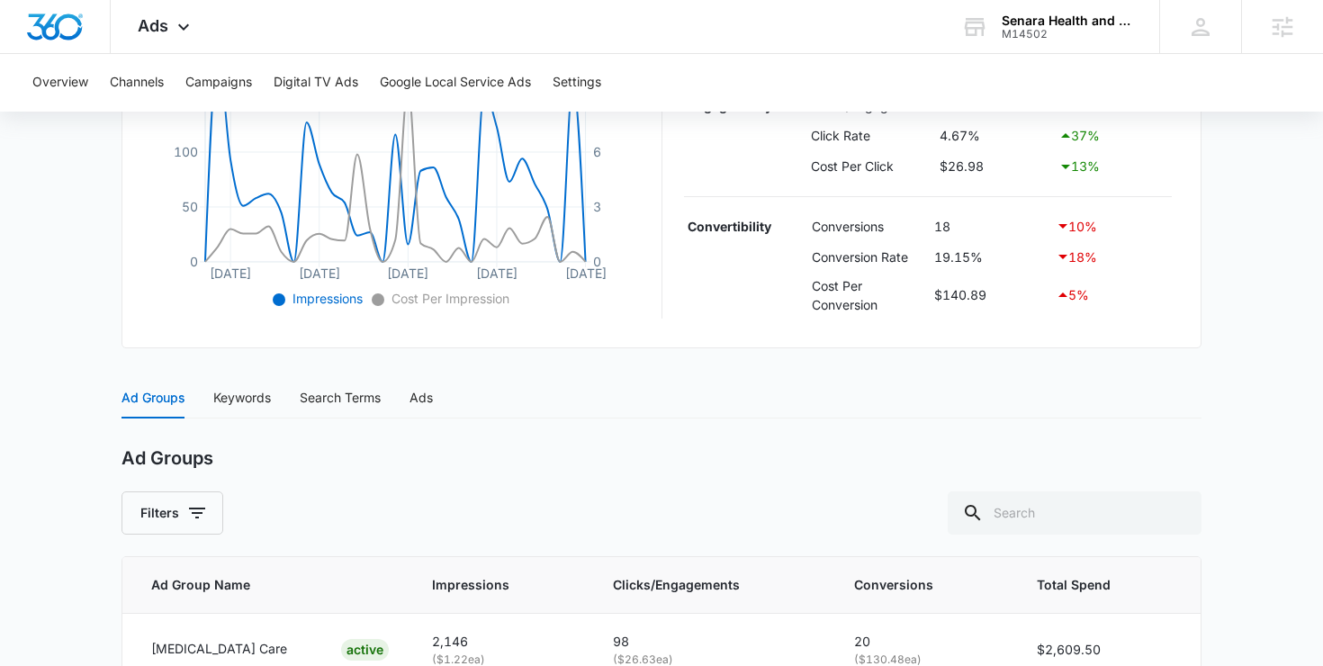
scroll to position [590, 0]
